Goal: Use online tool/utility: Utilize a website feature to perform a specific function

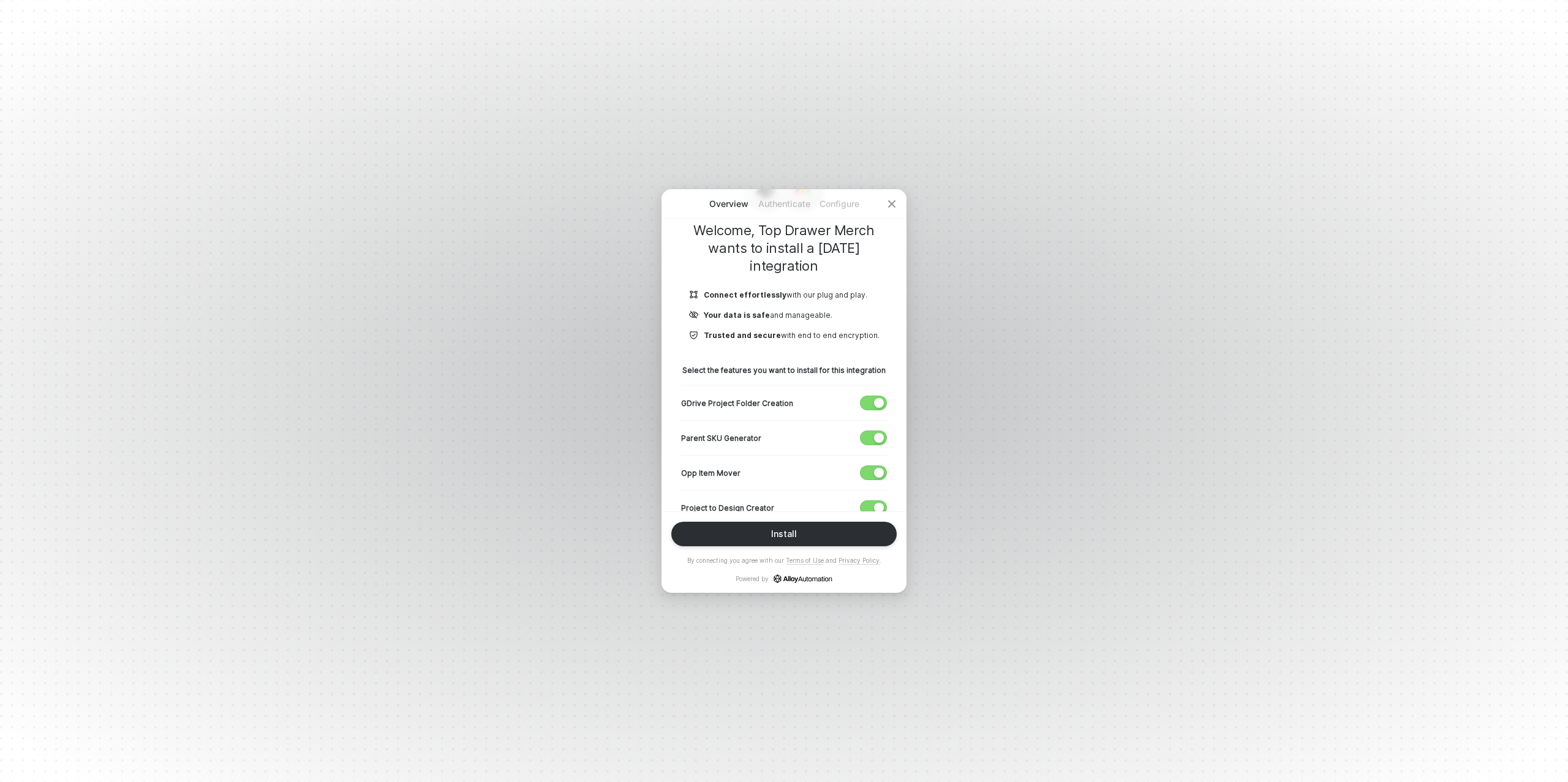
scroll to position [169, 0]
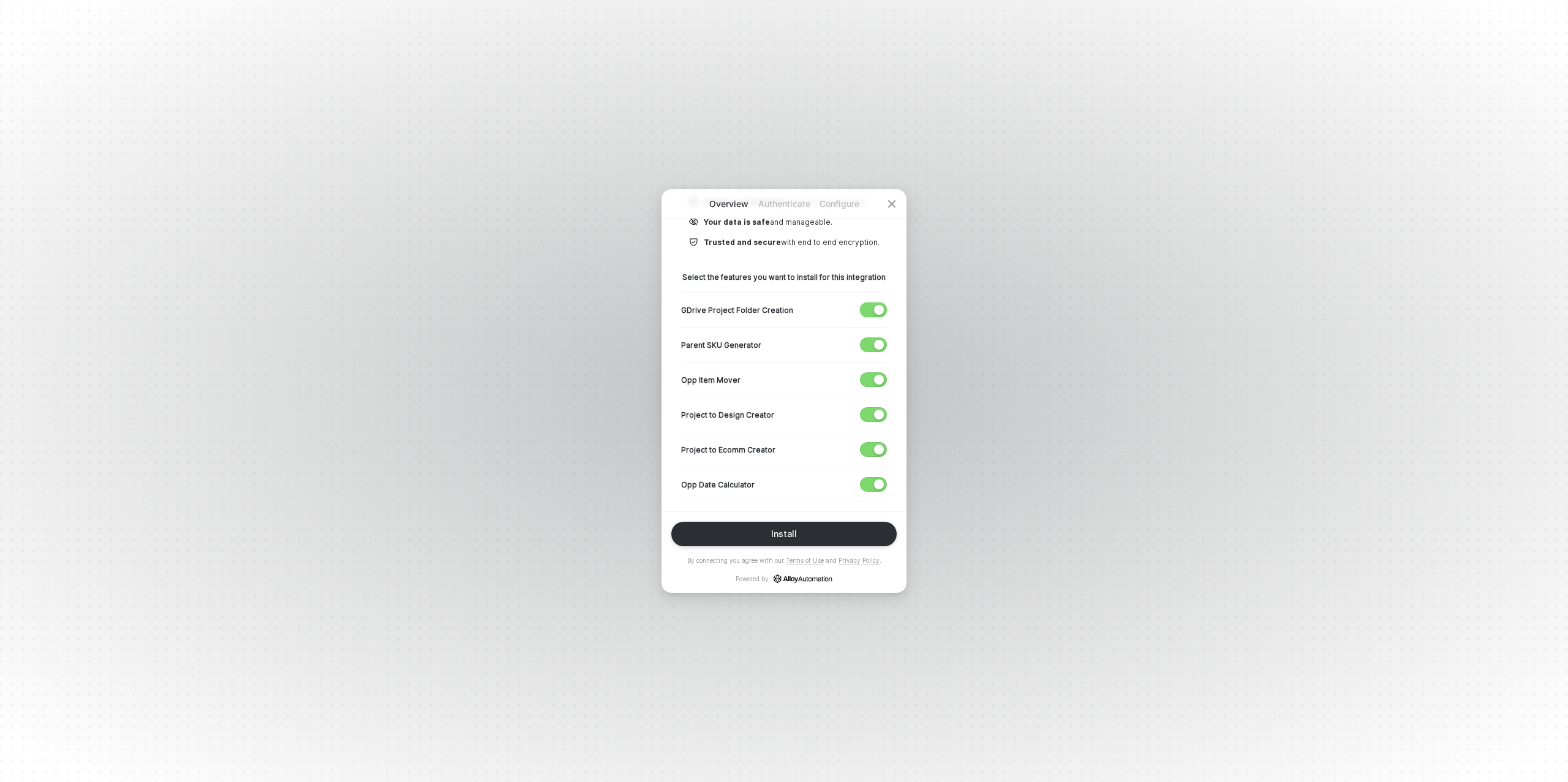
click at [881, 310] on div "button" at bounding box center [878, 309] width 9 height 9
click at [877, 338] on span "button" at bounding box center [871, 344] width 20 height 14
click at [875, 378] on div "button" at bounding box center [878, 379] width 9 height 9
click at [872, 408] on span "button" at bounding box center [871, 414] width 20 height 14
click at [870, 442] on button "button" at bounding box center [873, 449] width 27 height 15
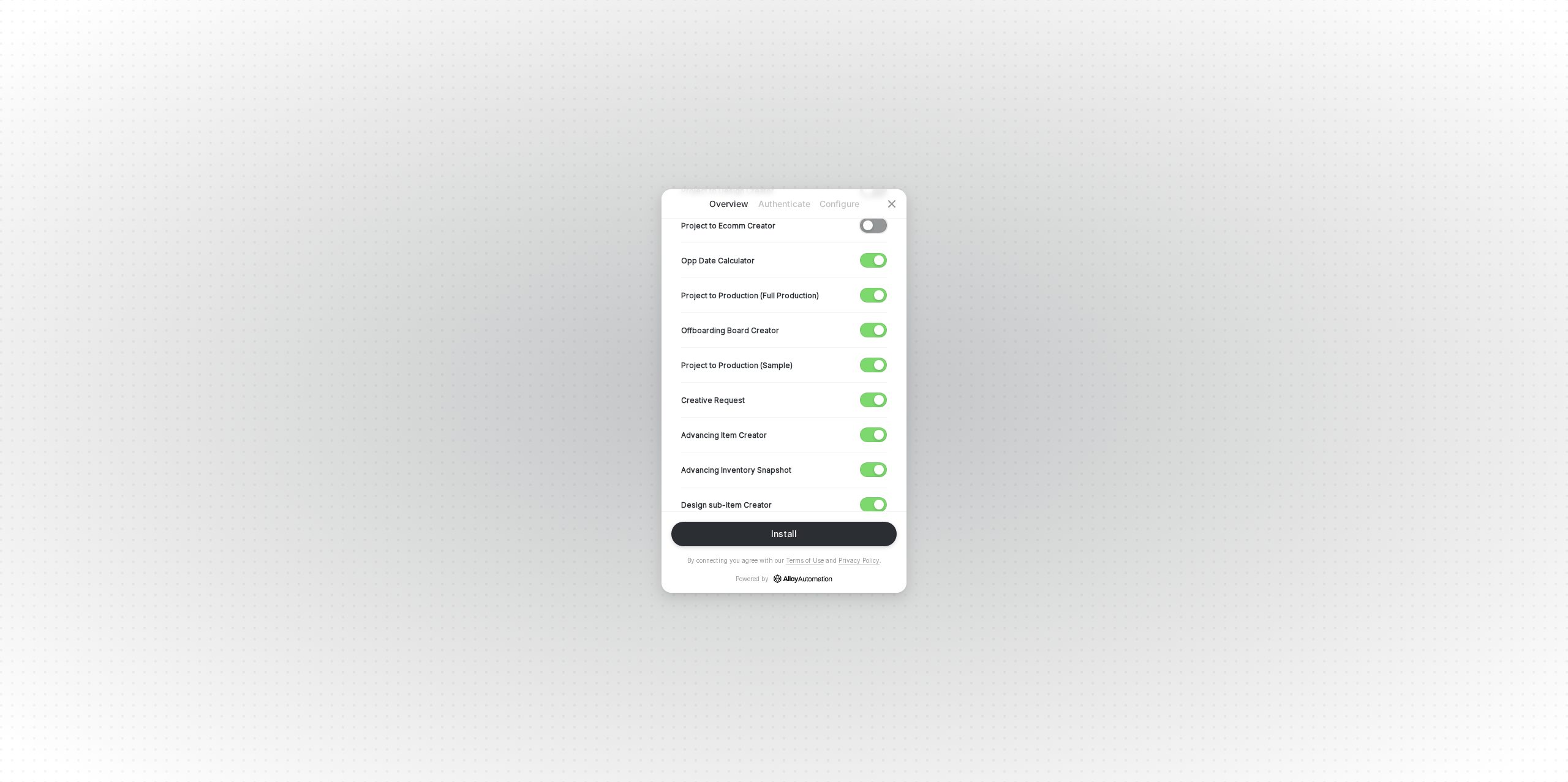
scroll to position [449, 0]
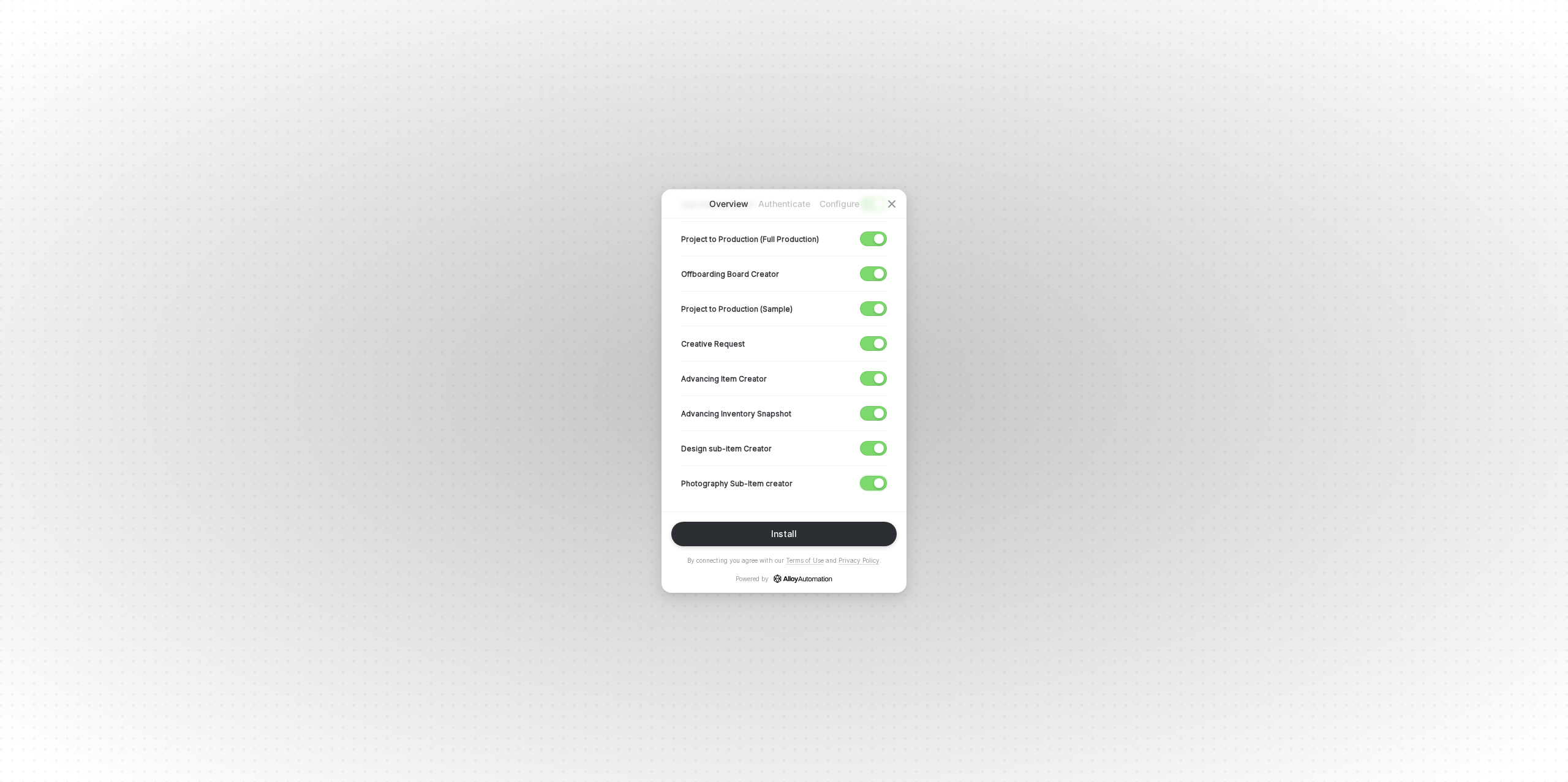
click at [879, 478] on div "button" at bounding box center [878, 483] width 9 height 9
click at [871, 410] on span "button" at bounding box center [871, 413] width 20 height 14
click at [880, 375] on div "button" at bounding box center [878, 378] width 9 height 9
click at [881, 341] on div "button" at bounding box center [878, 343] width 9 height 9
drag, startPoint x: 877, startPoint y: 304, endPoint x: 875, endPoint y: 288, distance: 16.1
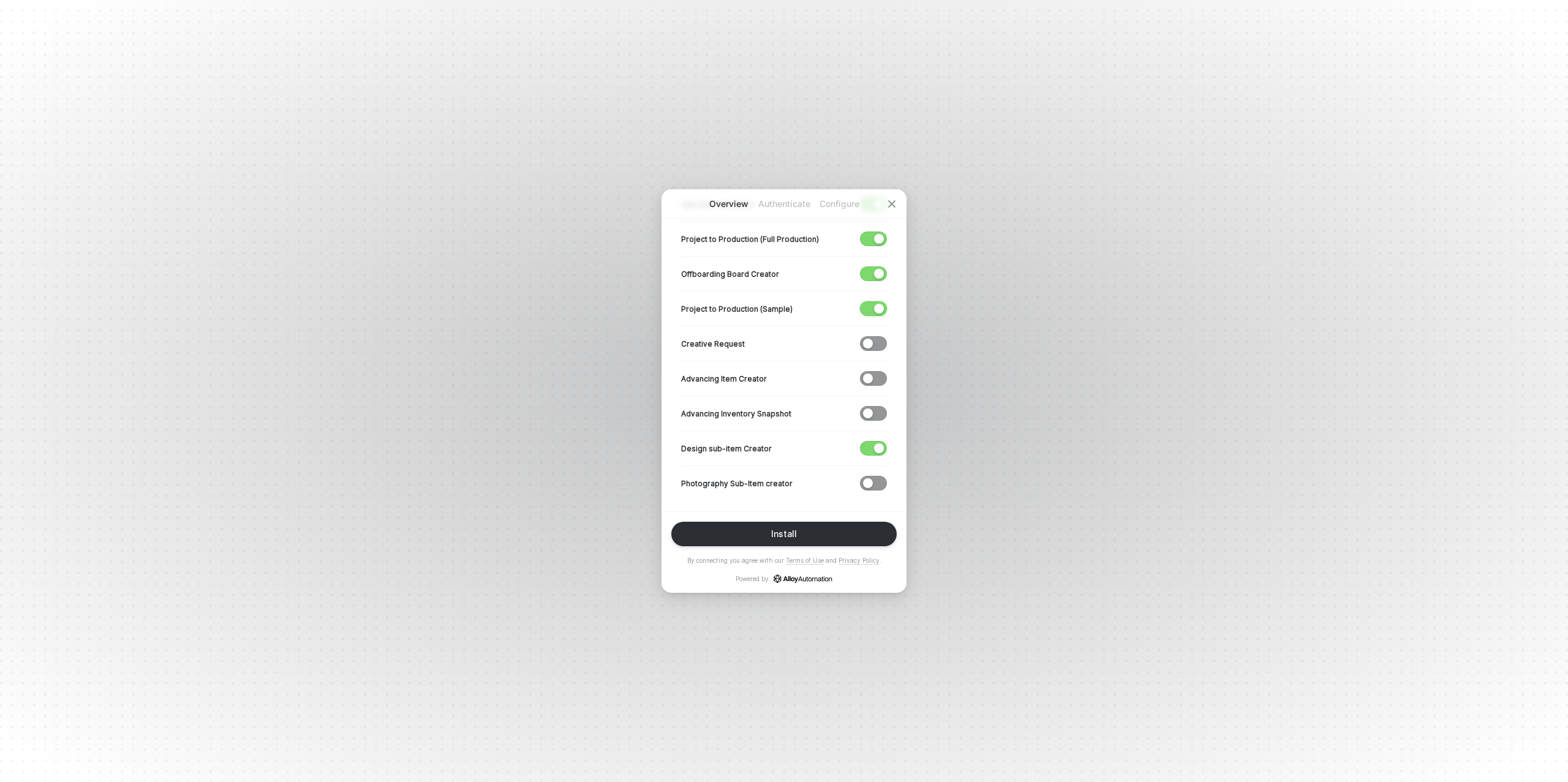
click at [875, 299] on div "Project to Production (Sample)" at bounding box center [784, 308] width 206 height 35
click at [875, 272] on div "button" at bounding box center [878, 273] width 9 height 9
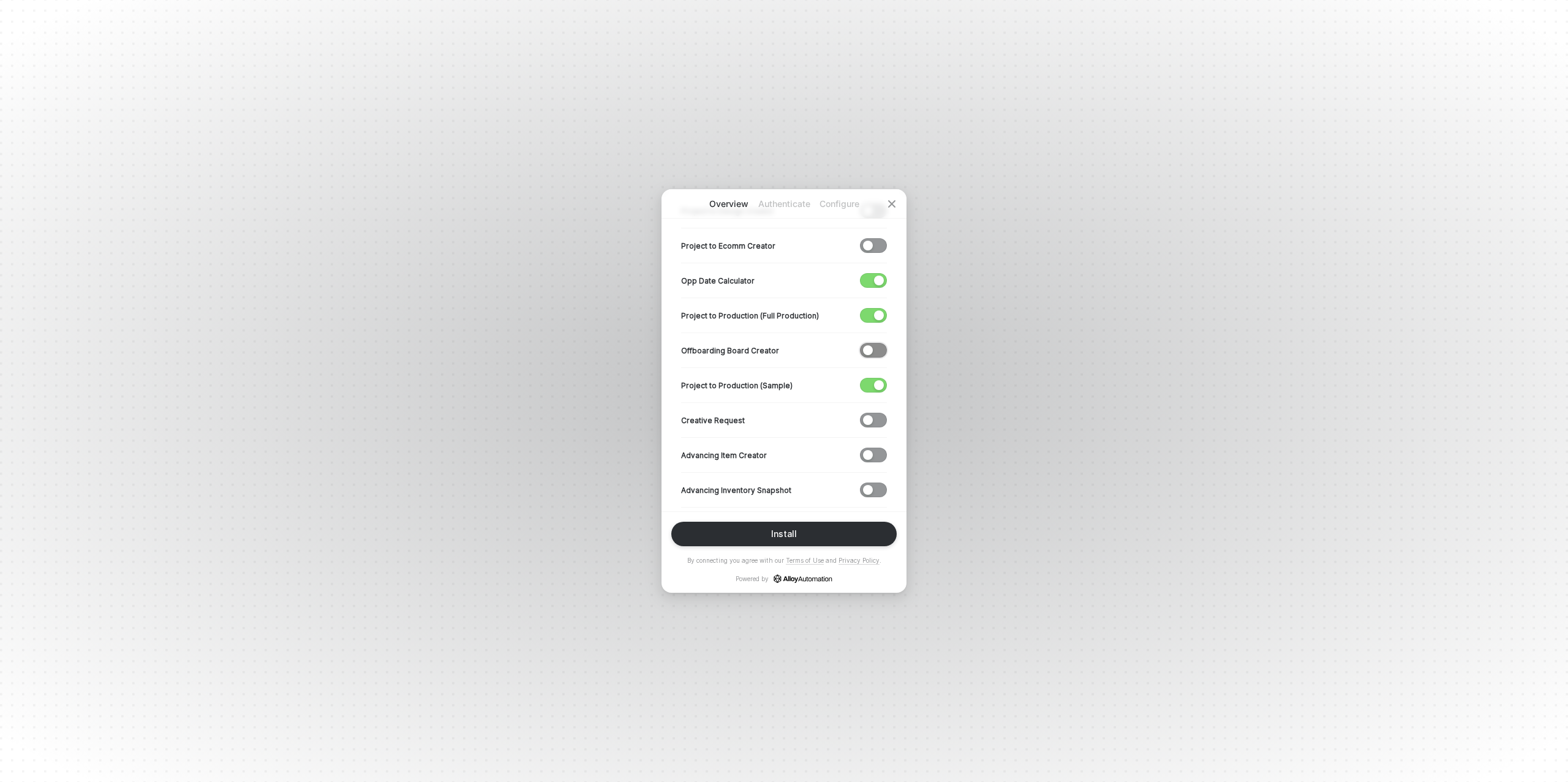
scroll to position [363, 0]
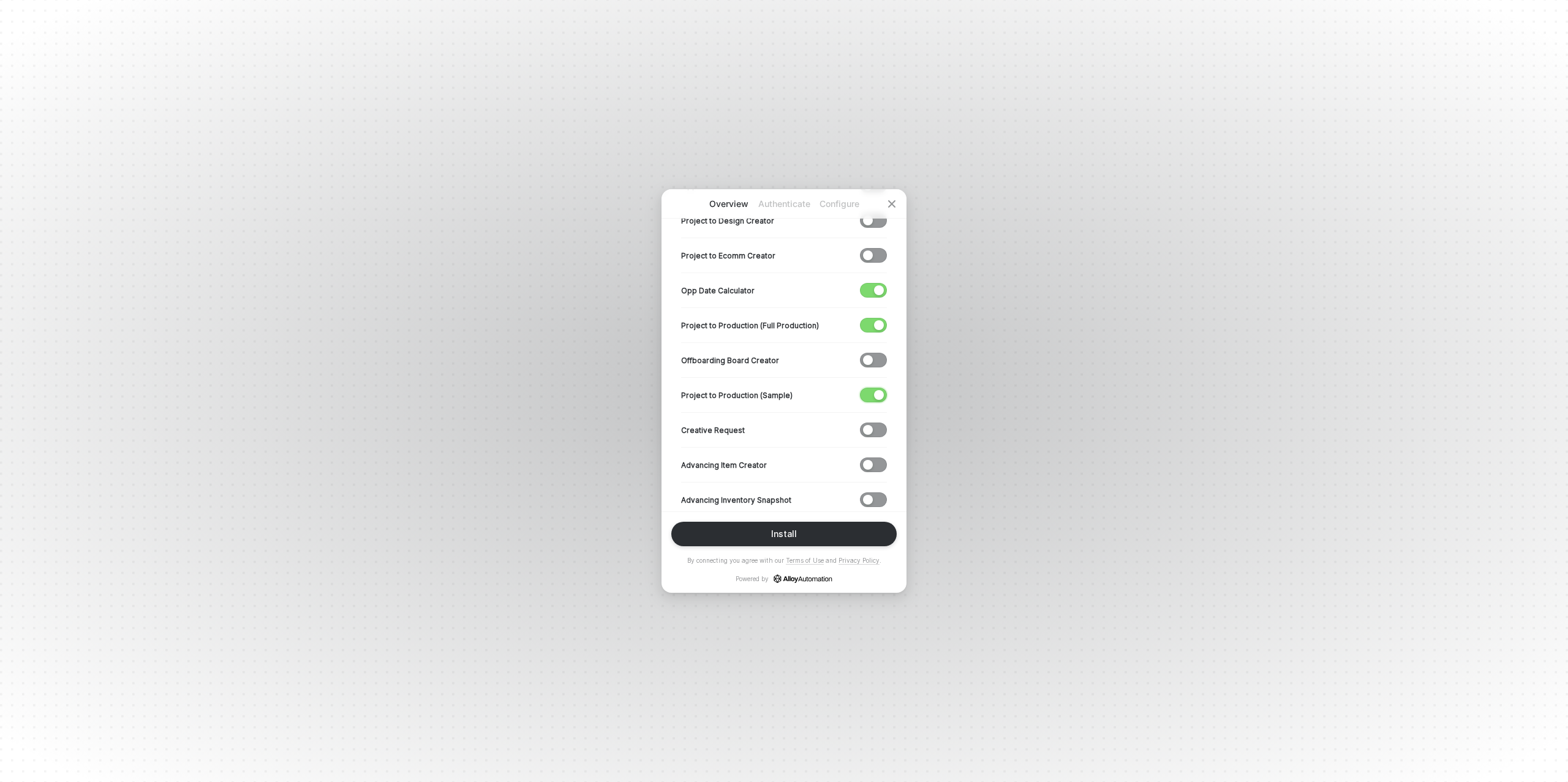
drag, startPoint x: 873, startPoint y: 394, endPoint x: 871, endPoint y: 337, distance: 57.0
click at [873, 393] on button "button" at bounding box center [873, 395] width 27 height 15
click at [874, 321] on div "button" at bounding box center [878, 325] width 9 height 9
click at [875, 288] on div "button" at bounding box center [878, 290] width 9 height 9
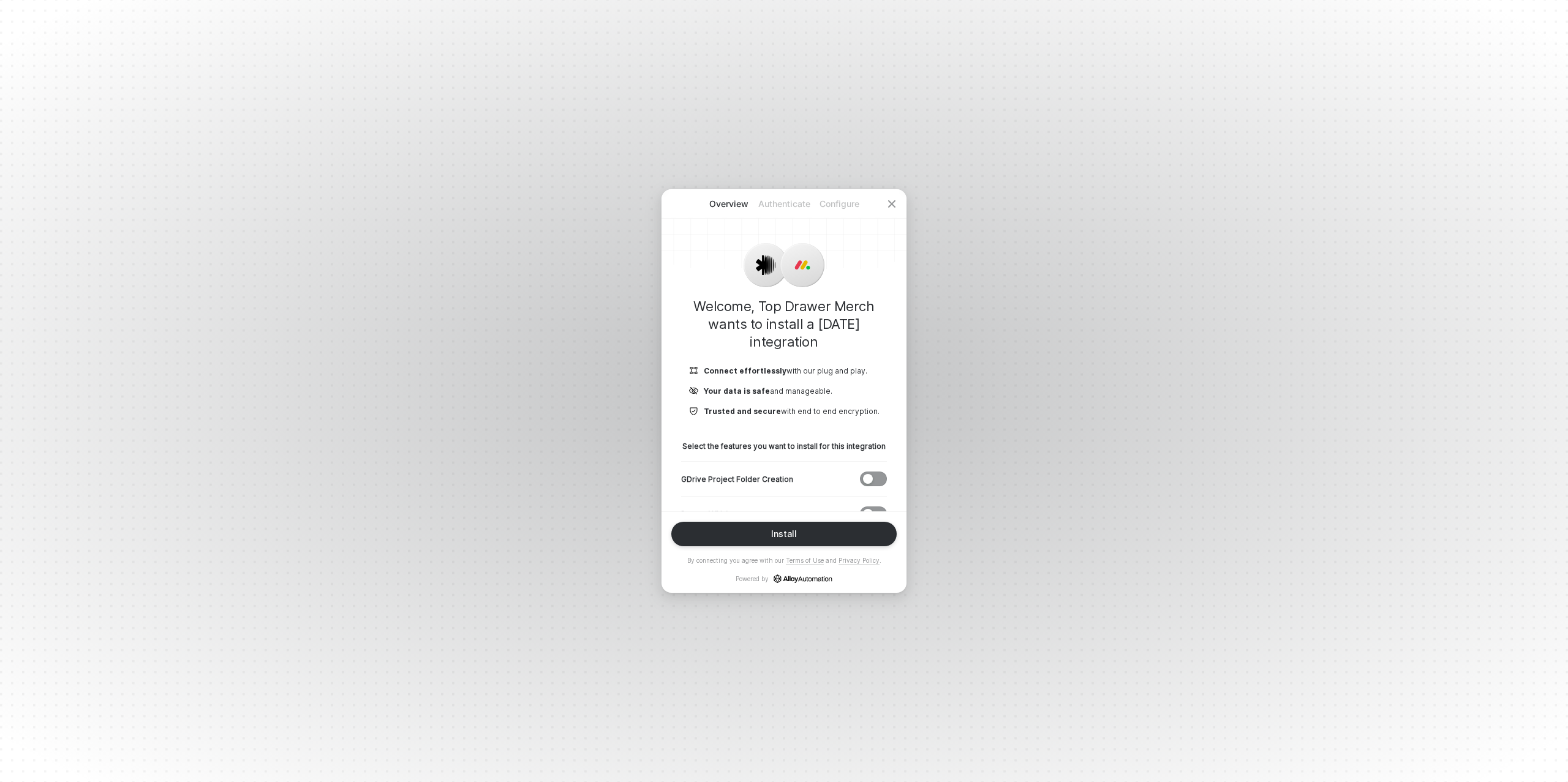
scroll to position [449, 0]
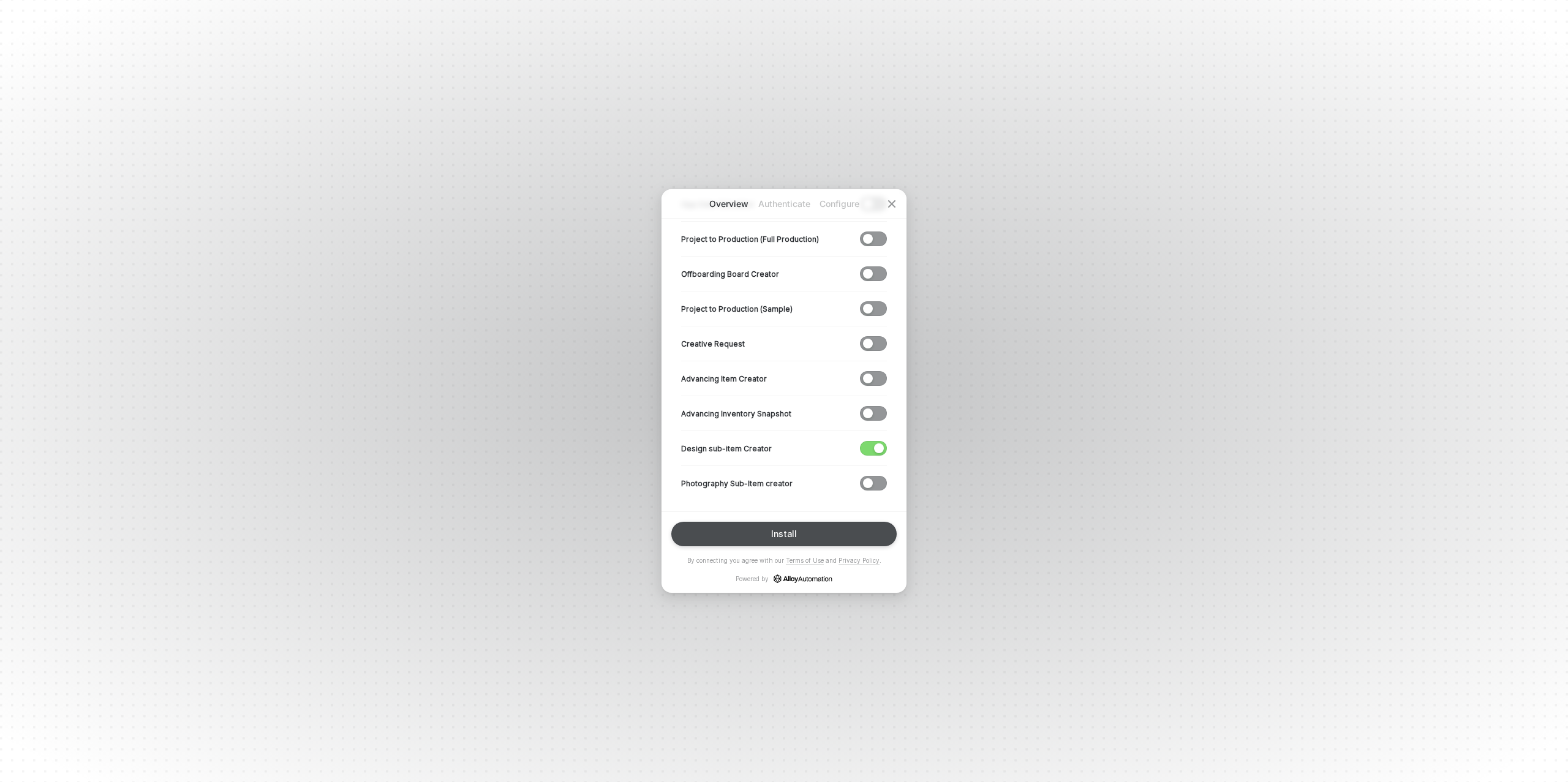
click at [793, 527] on button "Install" at bounding box center [784, 534] width 225 height 25
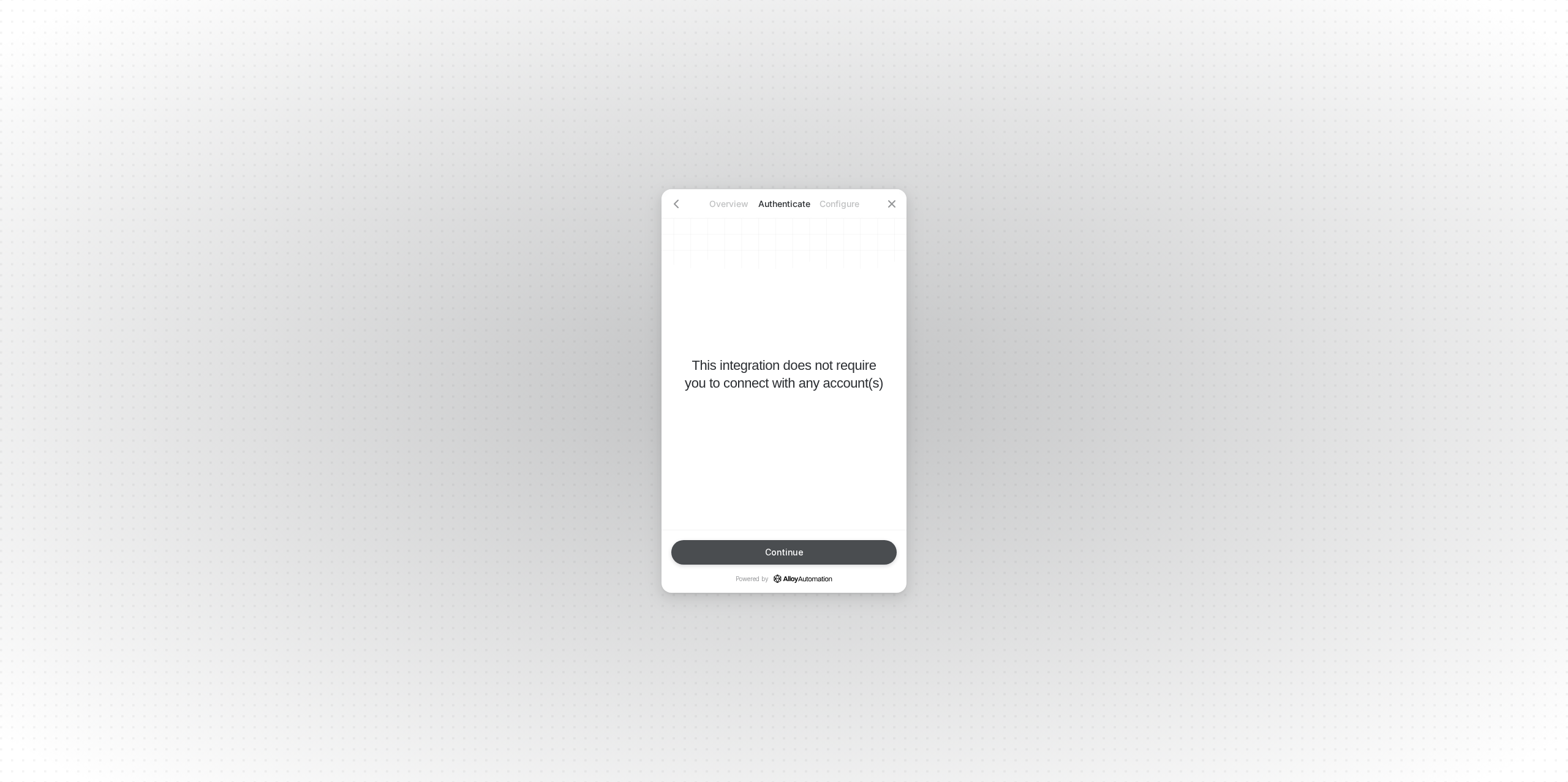
click at [790, 553] on div "Continue" at bounding box center [784, 552] width 39 height 9
click at [787, 553] on div "Finish" at bounding box center [784, 552] width 25 height 9
click at [827, 553] on button "Done" at bounding box center [784, 553] width 225 height 25
